Goal: Check status: Check status

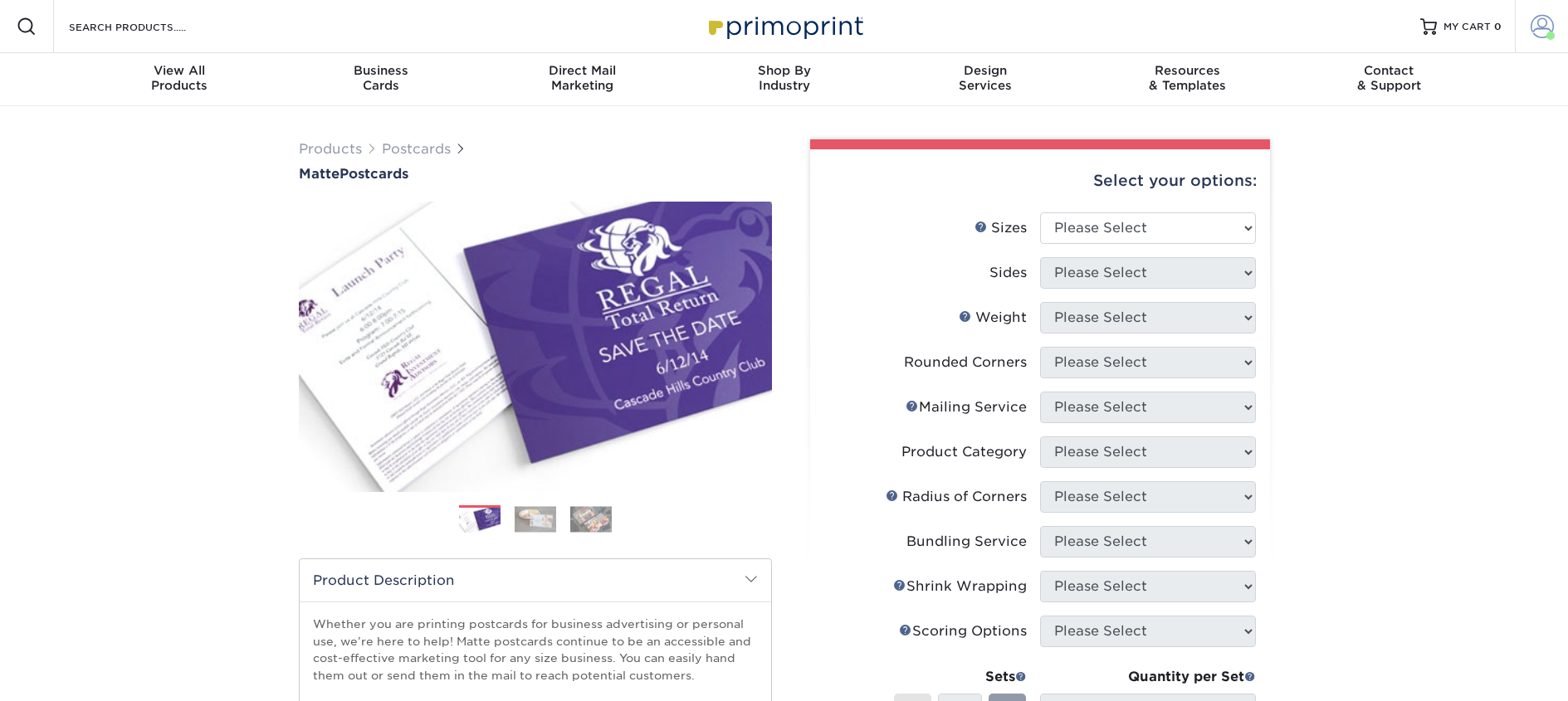
click at [1547, 24] on span at bounding box center [1543, 27] width 23 height 23
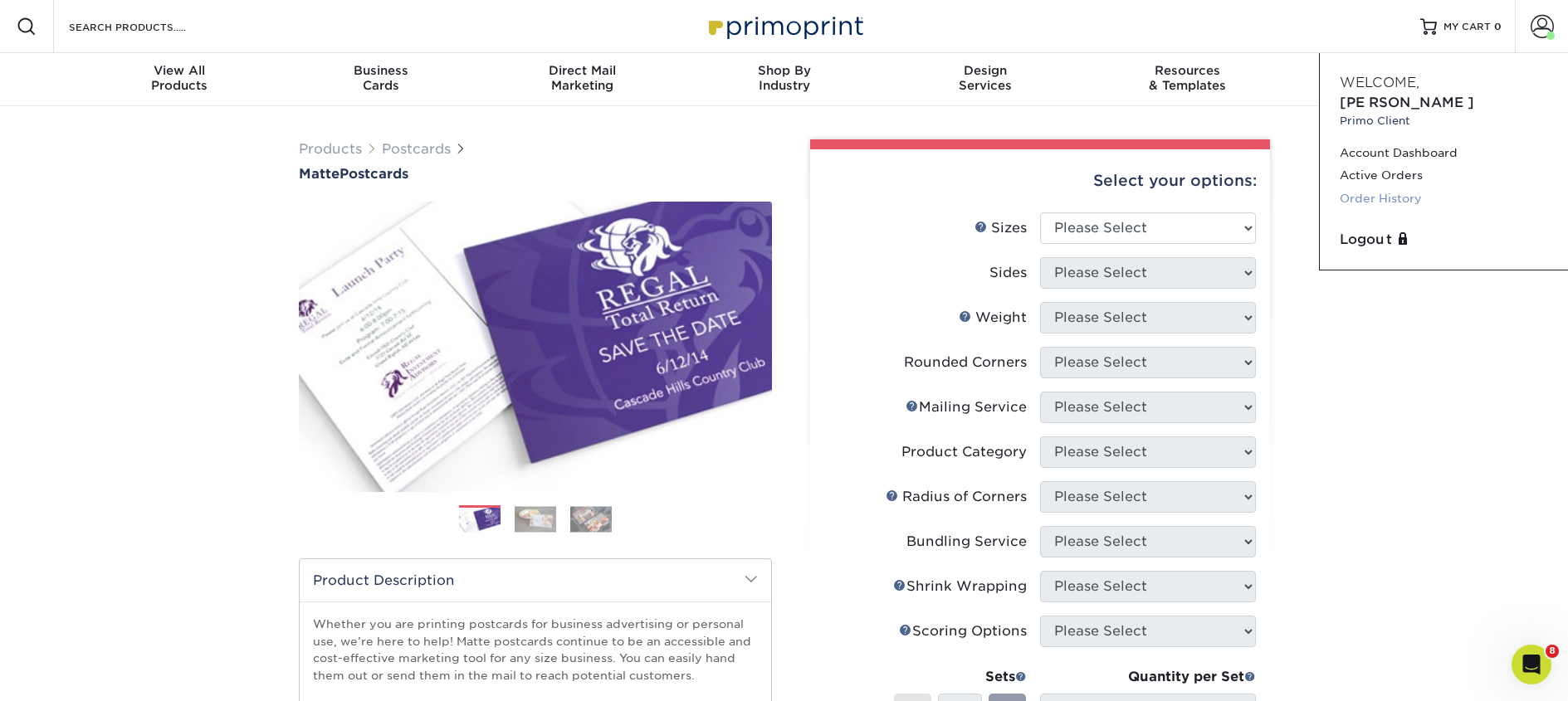
click at [1394, 188] on link "Order History" at bounding box center [1444, 198] width 208 height 22
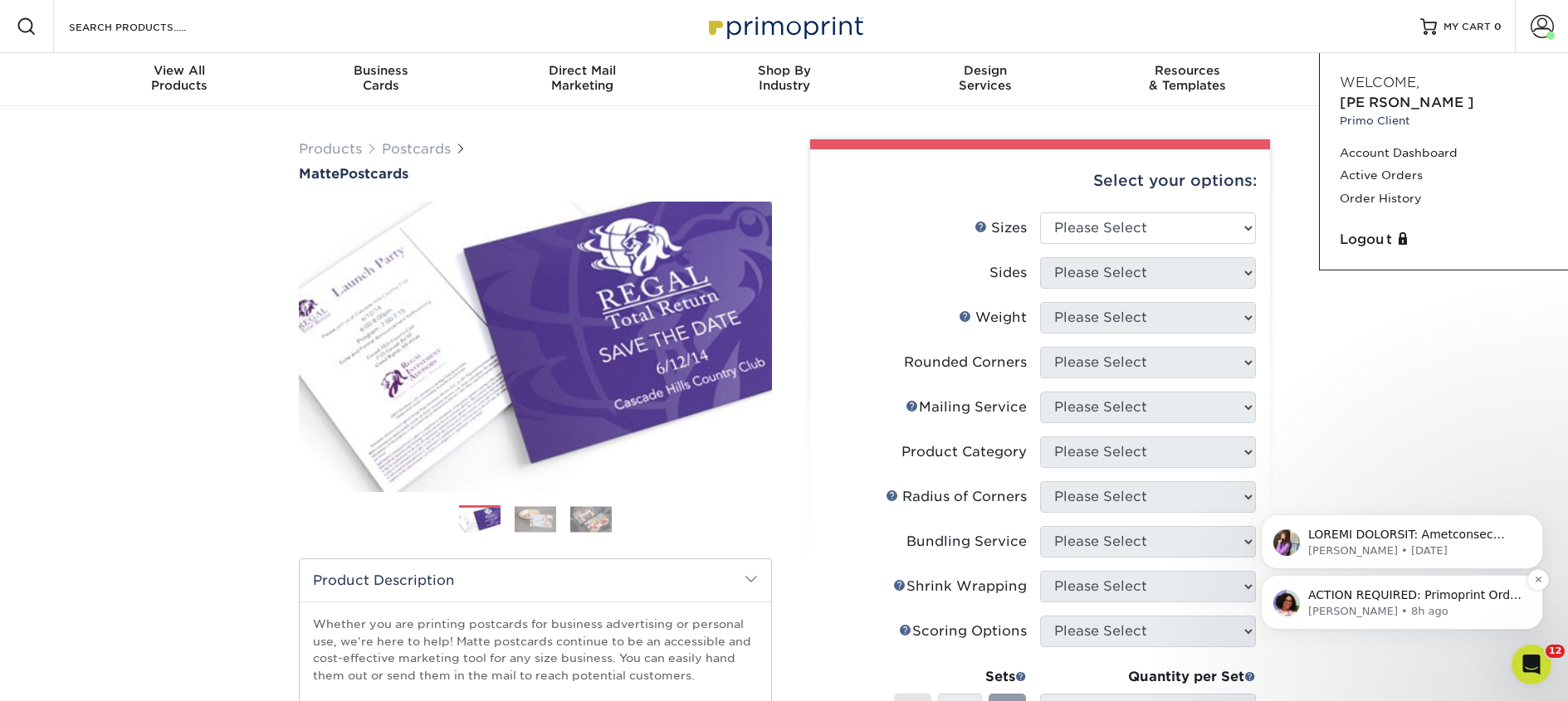
click at [1430, 613] on p "Avery • 8h ago" at bounding box center [1416, 612] width 214 height 15
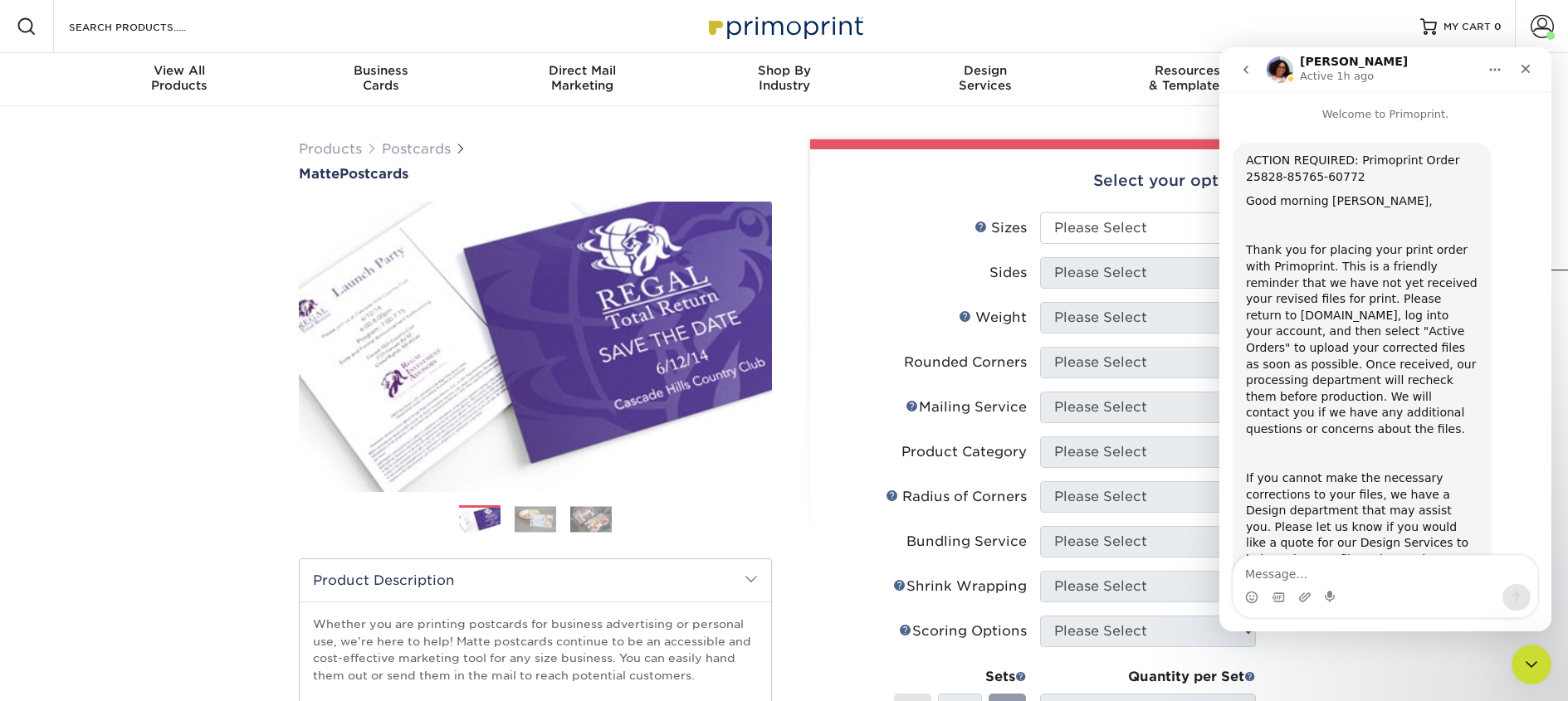
scroll to position [155, 0]
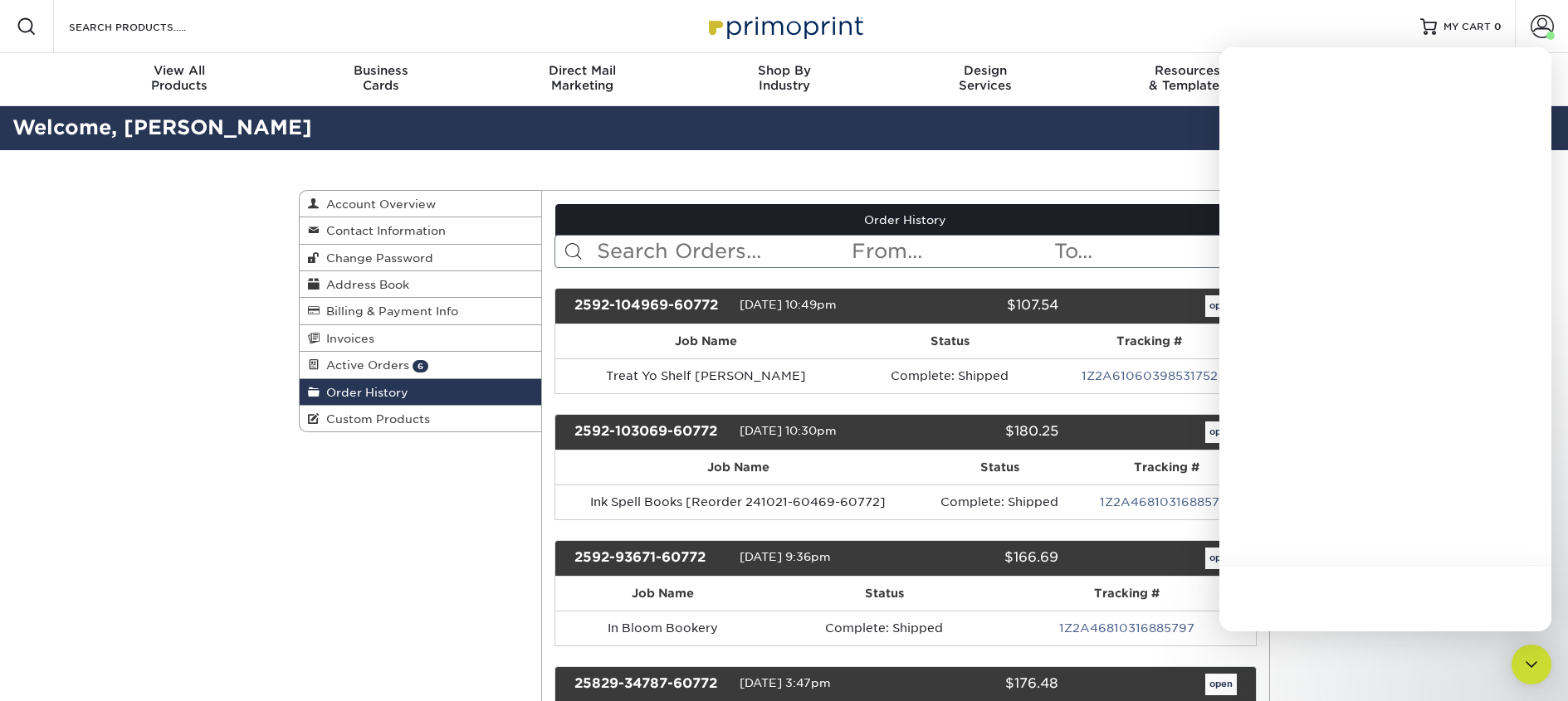
click at [635, 255] on input "text" at bounding box center [722, 251] width 255 height 31
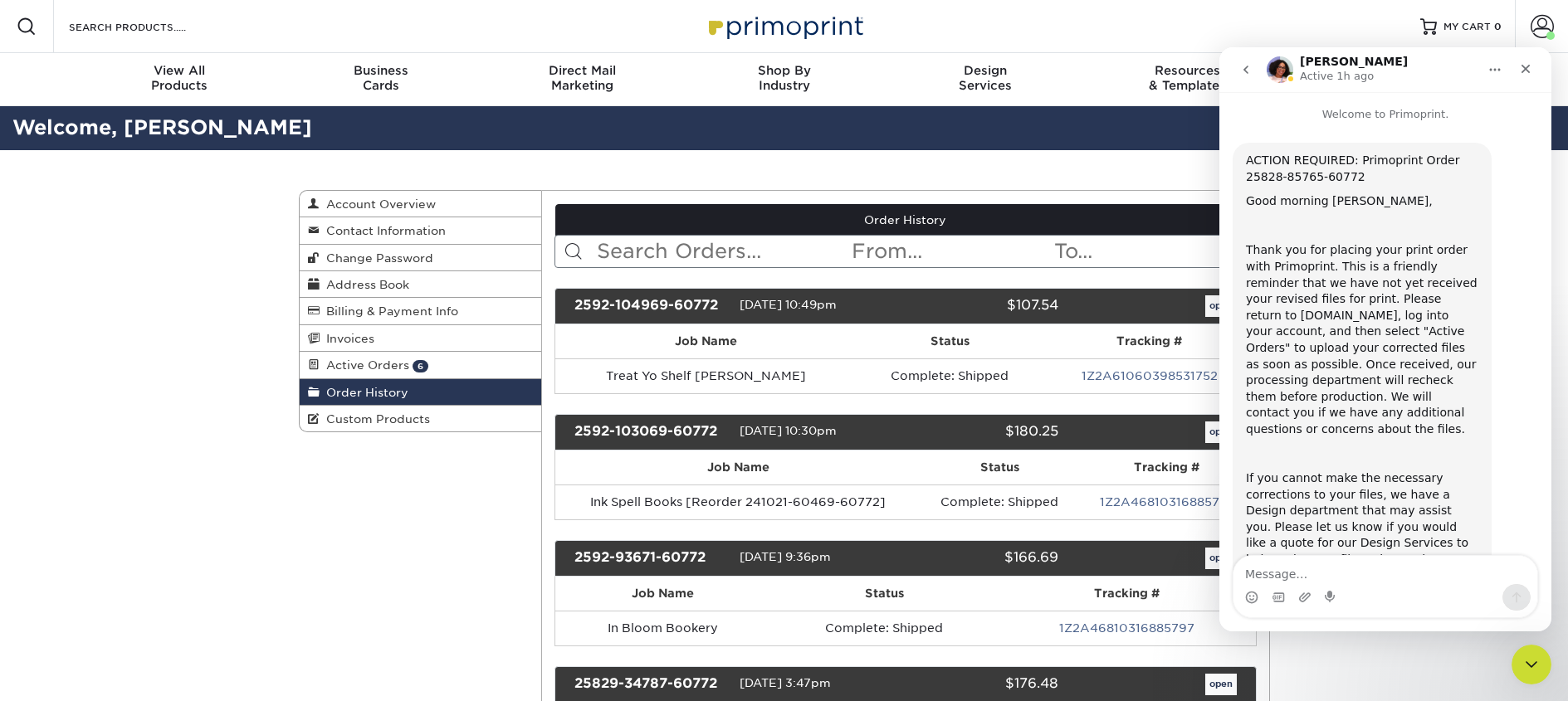
scroll to position [155, 0]
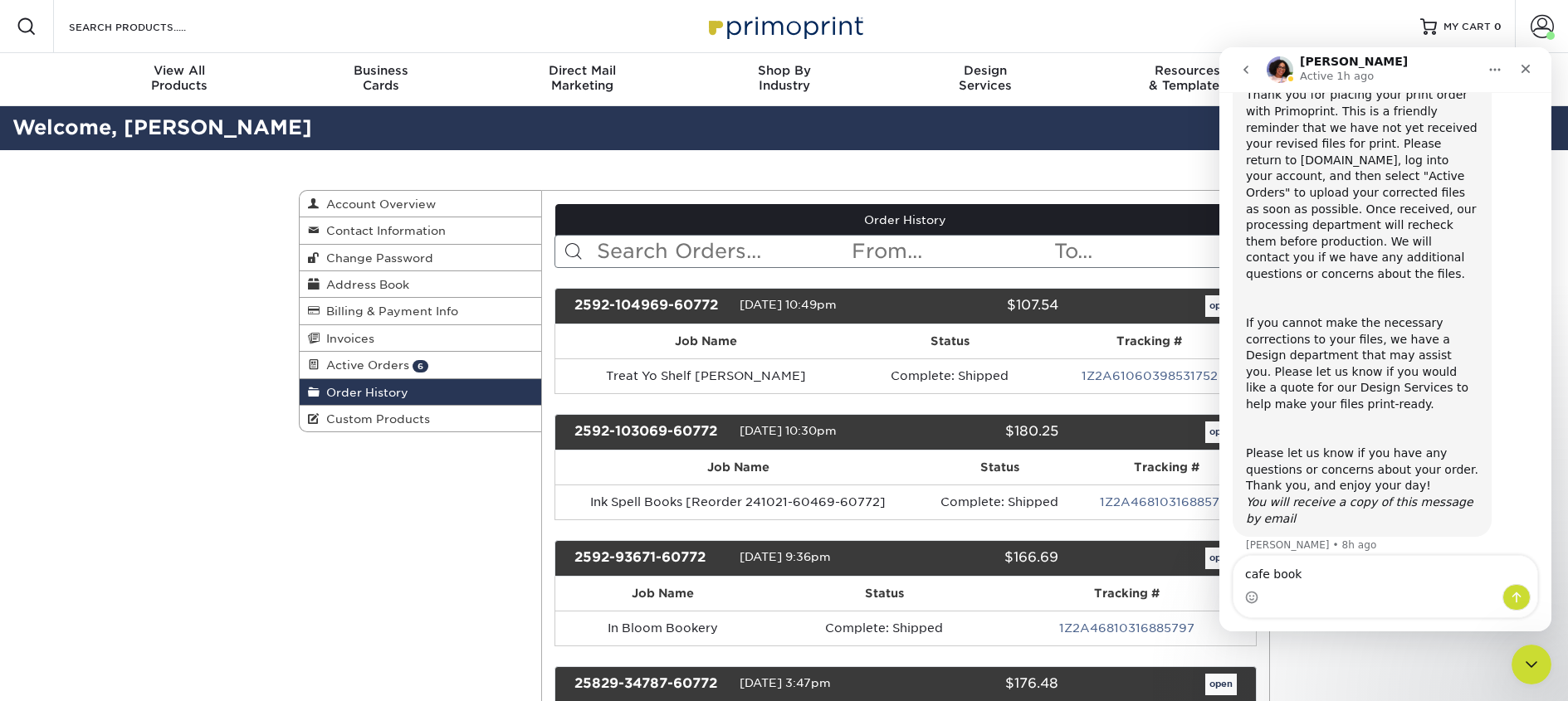
type textarea "cafe books"
click at [1330, 570] on textarea "cafe books" at bounding box center [1386, 571] width 304 height 29
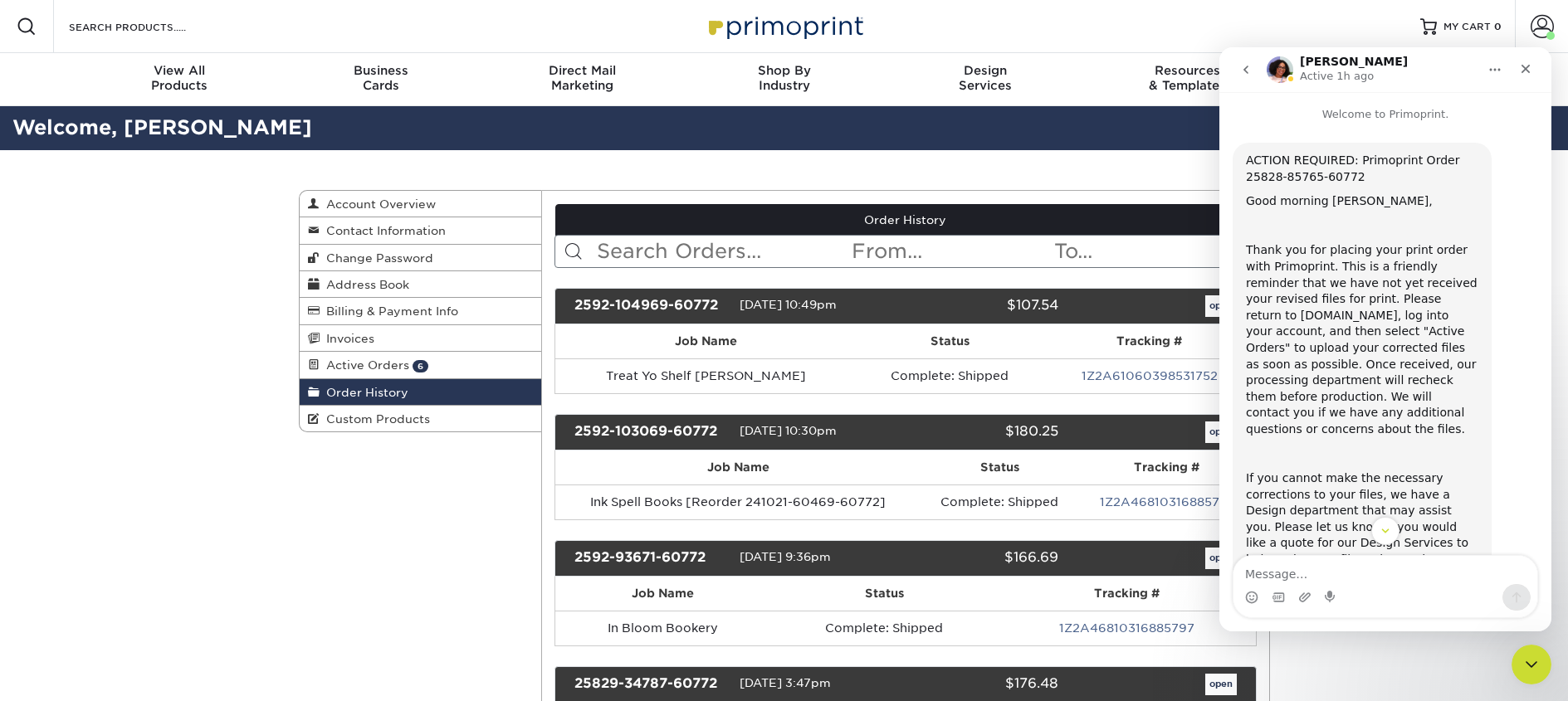
scroll to position [29, 0]
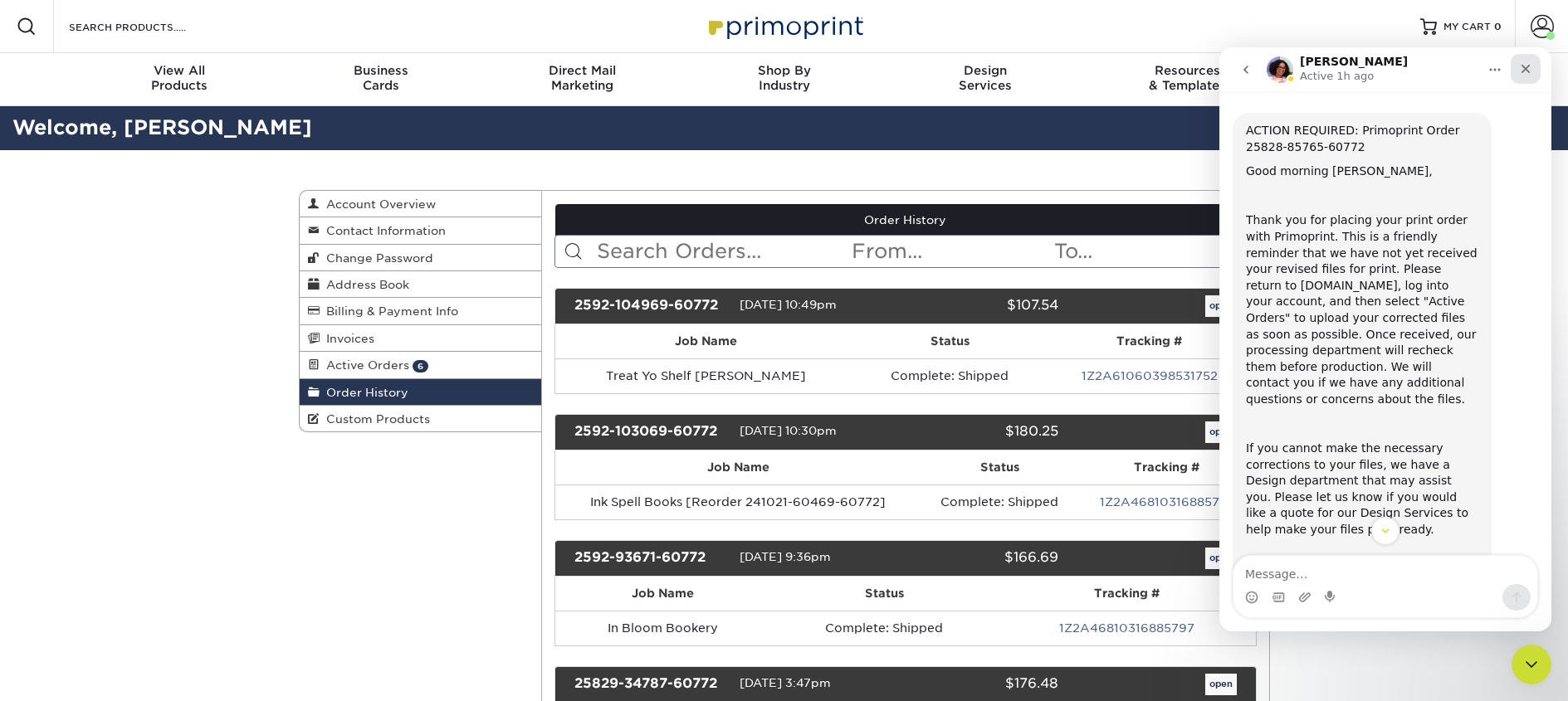
click at [1523, 65] on icon "Close" at bounding box center [1526, 69] width 9 height 9
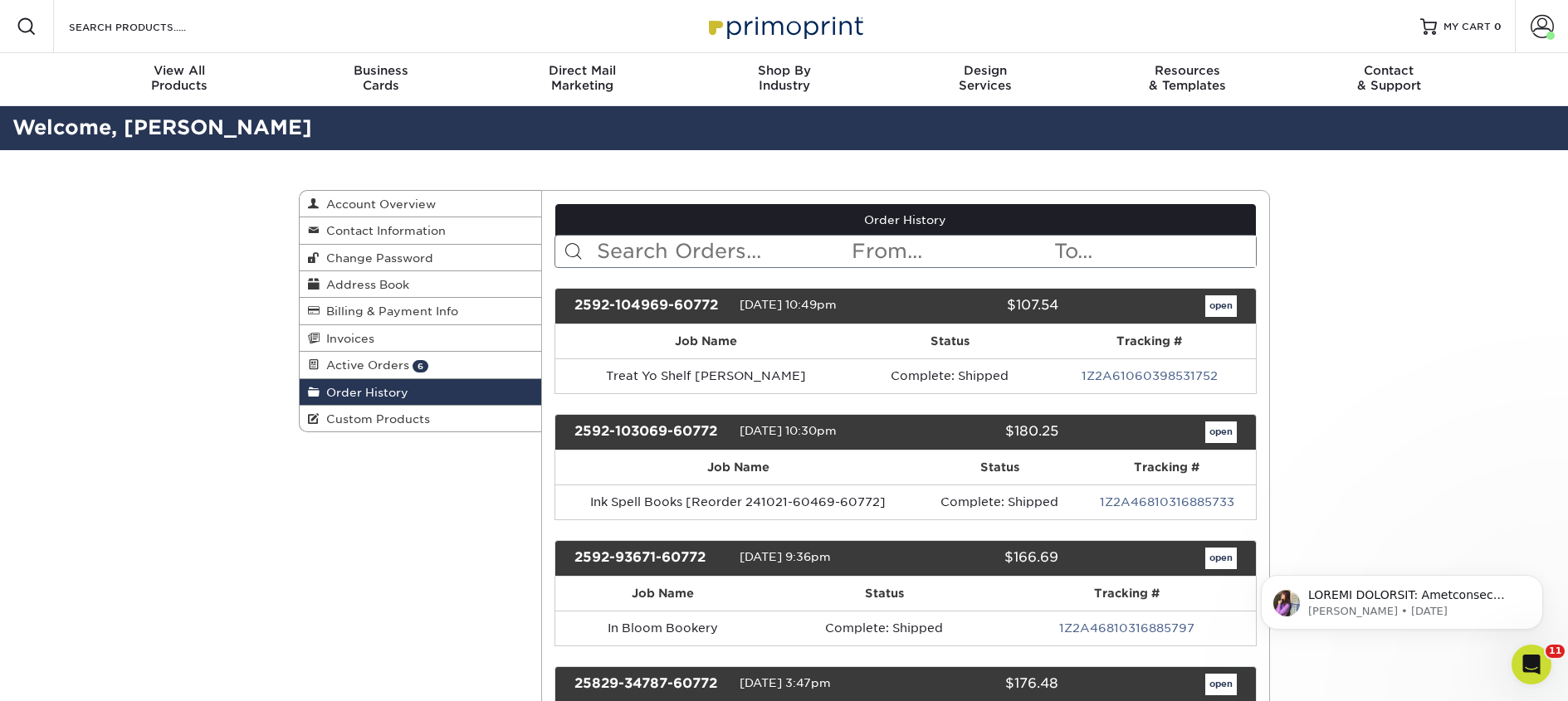
scroll to position [0, 0]
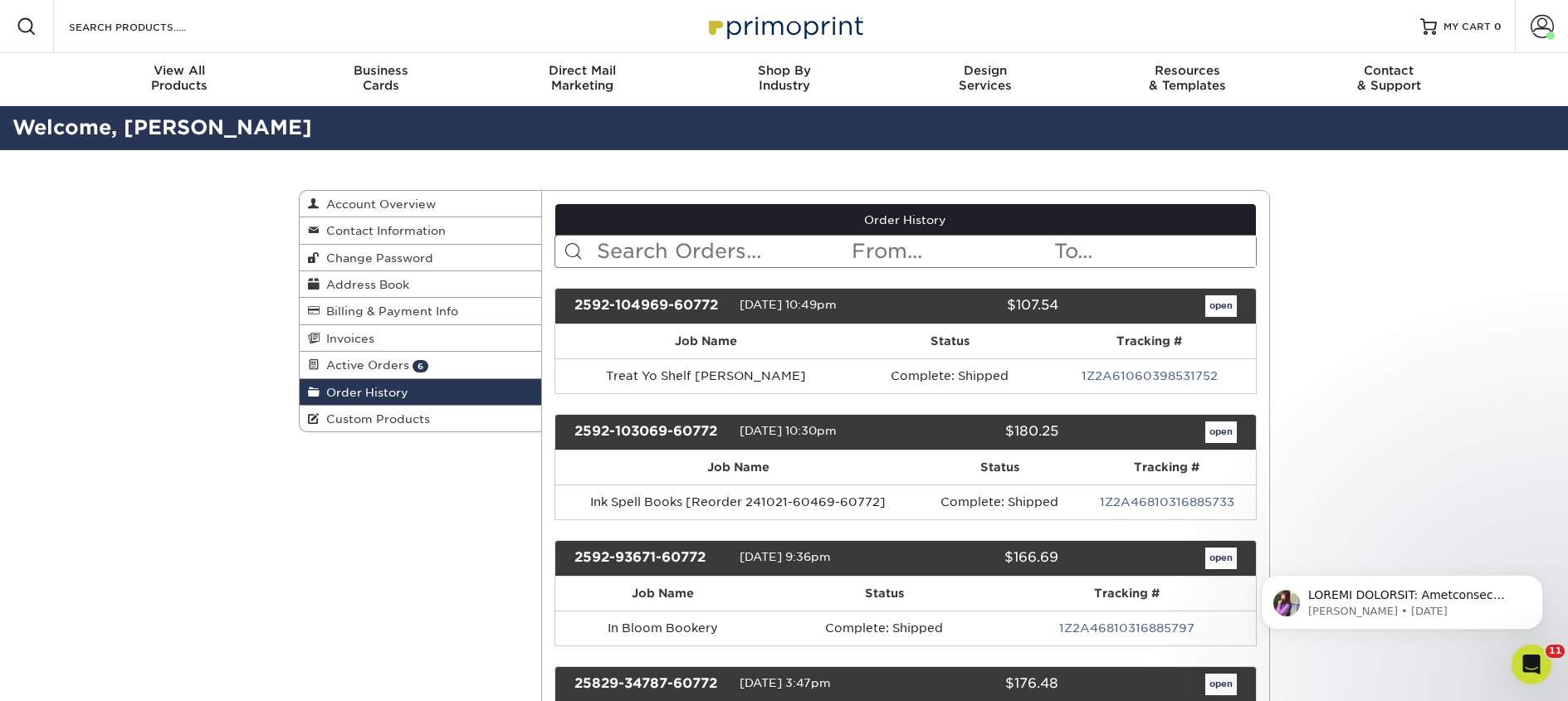
click at [727, 260] on input "text" at bounding box center [722, 251] width 255 height 31
type input "cafe books"
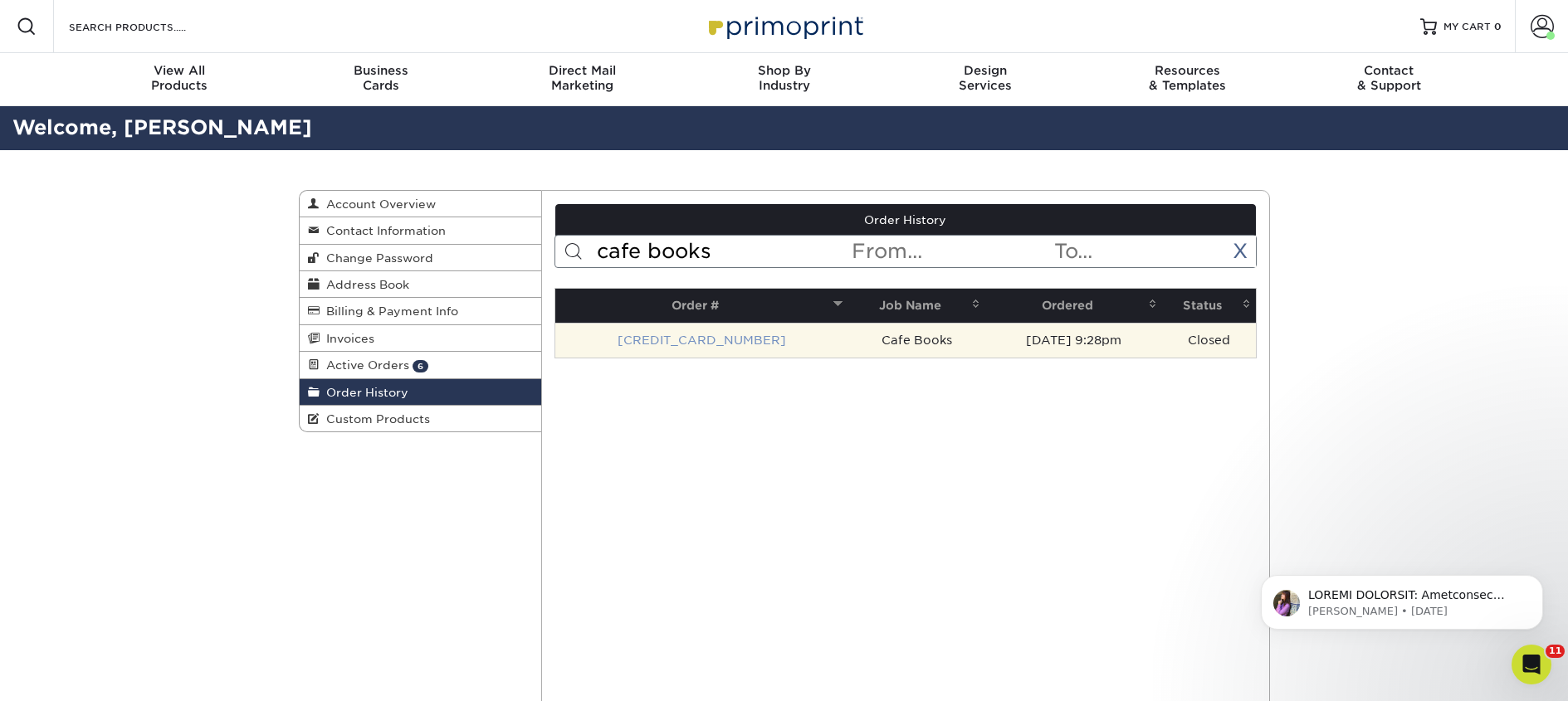
click at [717, 336] on link "[CREDIT_CARD_NUMBER]" at bounding box center [701, 340] width 169 height 13
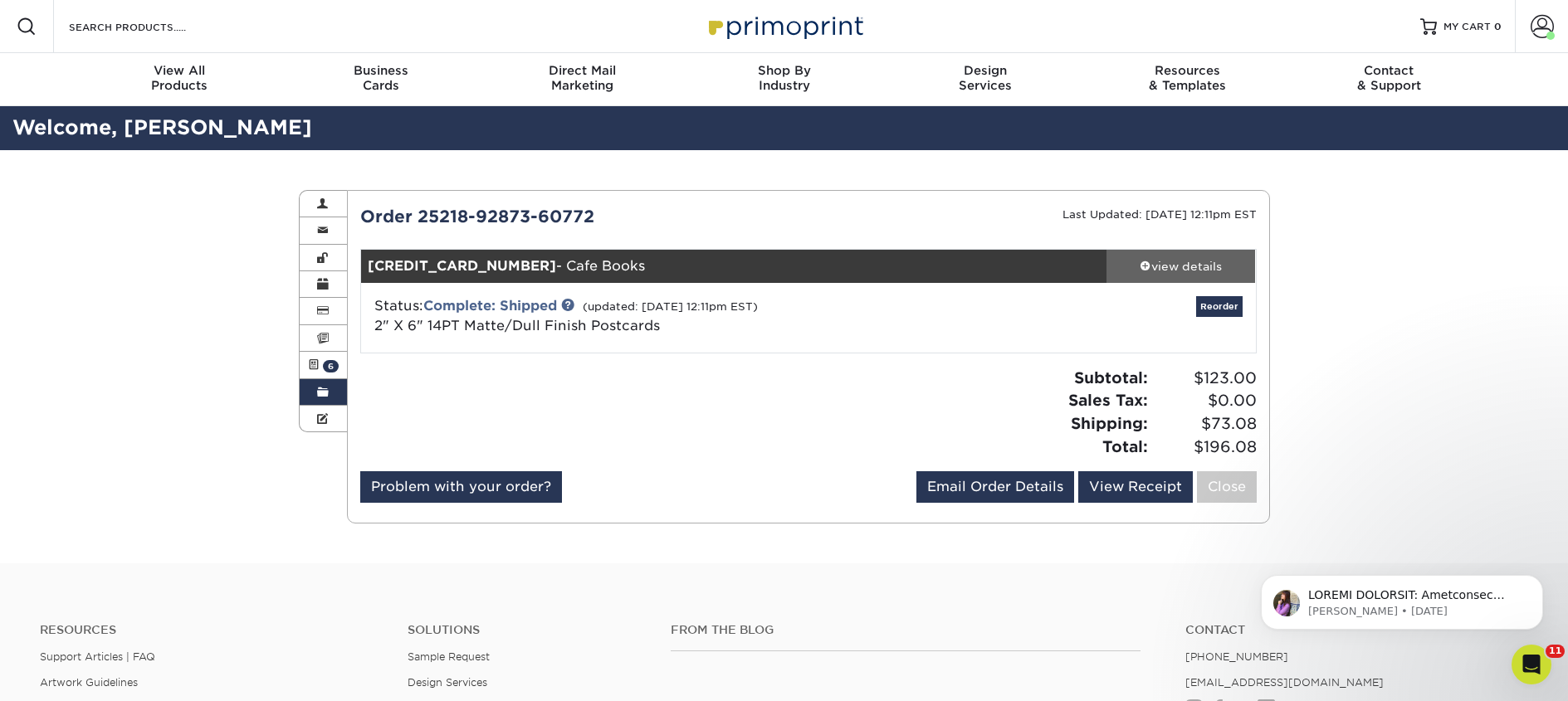
click at [1173, 264] on div "view details" at bounding box center [1181, 266] width 149 height 17
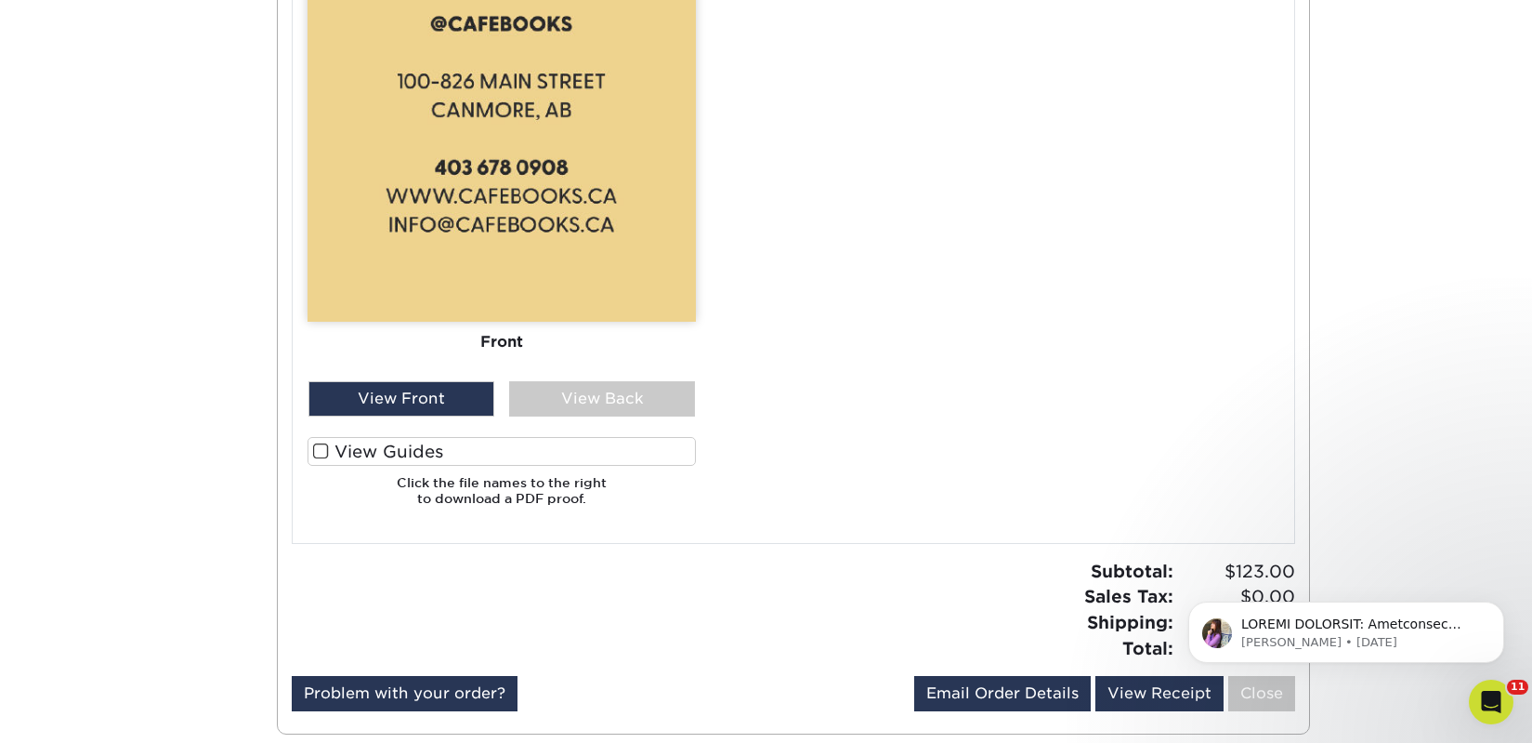
scroll to position [1814, 0]
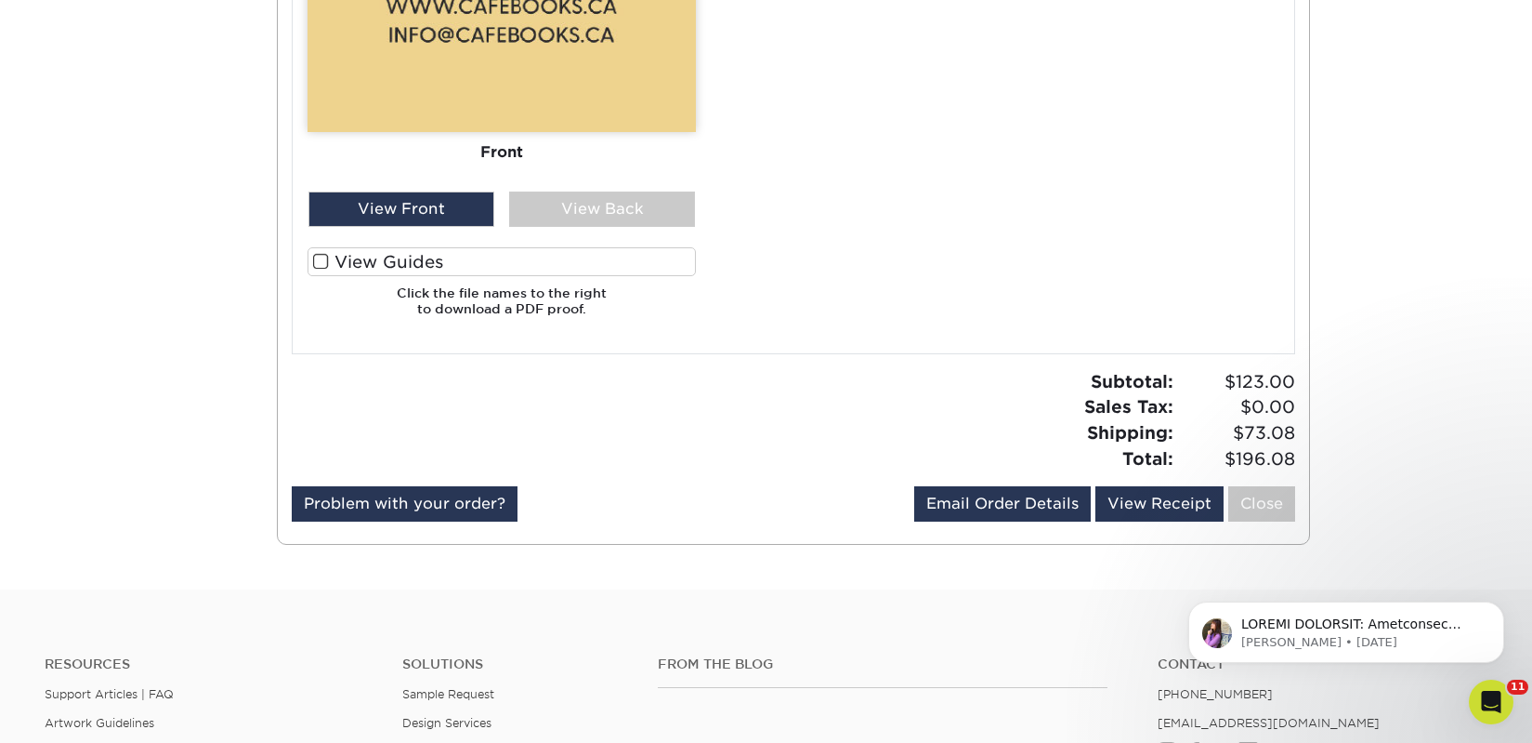
click at [340, 267] on label "View Guides" at bounding box center [502, 261] width 388 height 29
click at [0, 0] on input "View Guides" at bounding box center [0, 0] width 0 height 0
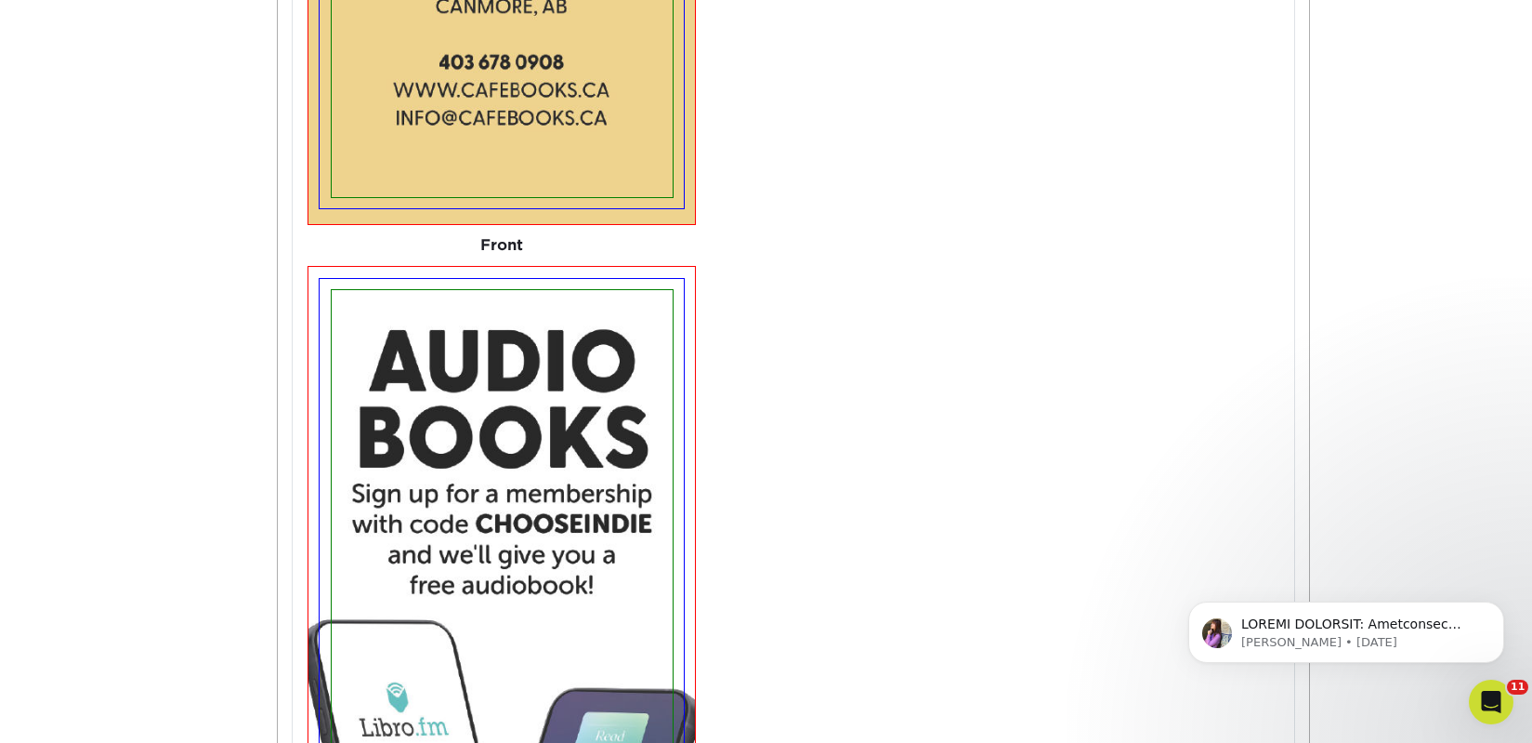
scroll to position [1774, 0]
